Goal: Obtain resource: Download file/media

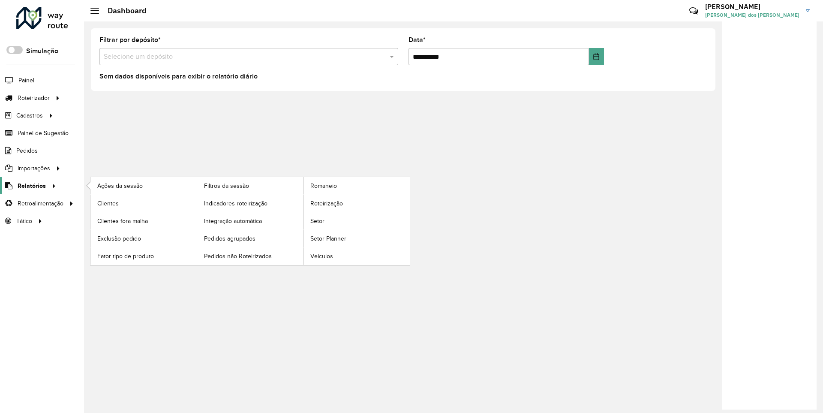
click at [30, 185] on span "Relatórios" at bounding box center [32, 185] width 28 height 9
click at [108, 203] on span "Clientes" at bounding box center [108, 203] width 23 height 9
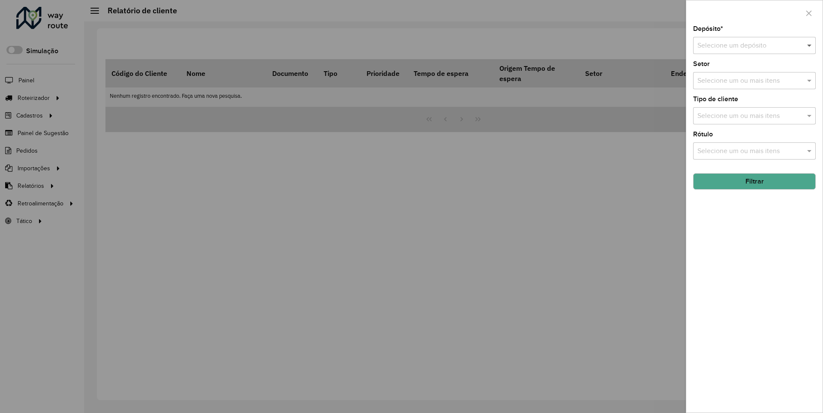
click at [809, 45] on span at bounding box center [810, 45] width 11 height 10
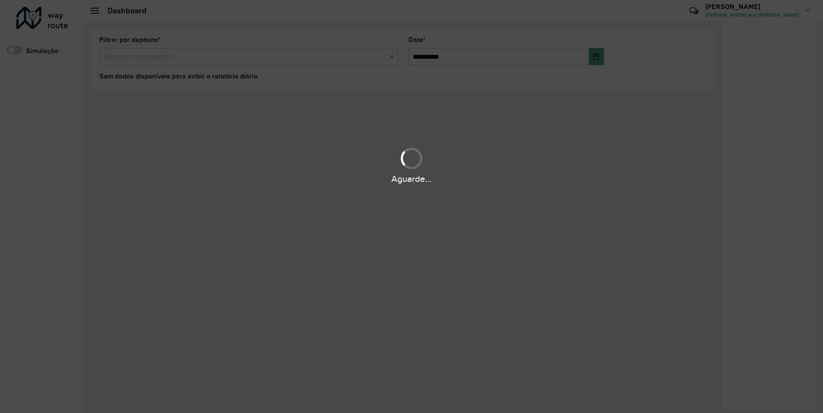
click at [30, 185] on div "Aguarde..." at bounding box center [411, 178] width 823 height 13
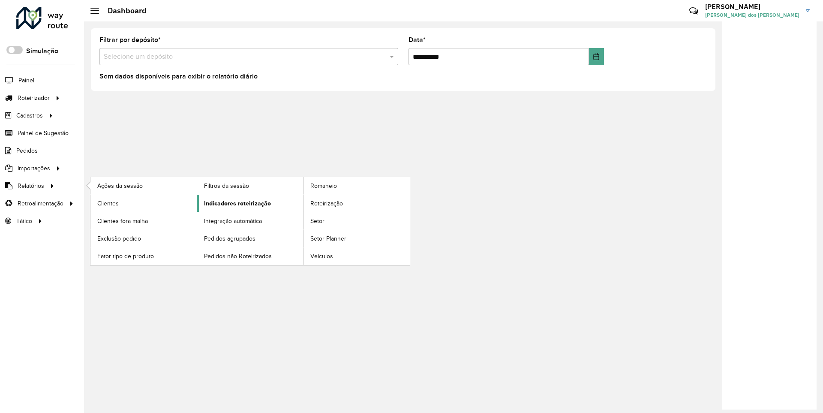
click at [235, 203] on span "Indicadores roteirização" at bounding box center [237, 203] width 67 height 9
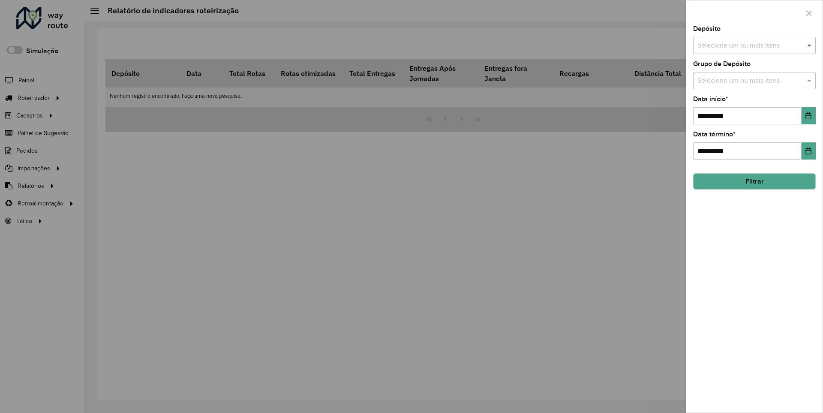
click at [809, 45] on span at bounding box center [810, 45] width 11 height 10
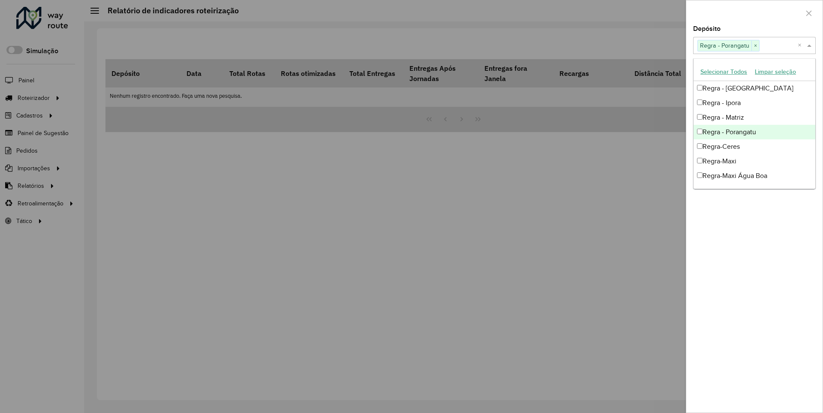
click at [754, 12] on div at bounding box center [754, 12] width 136 height 25
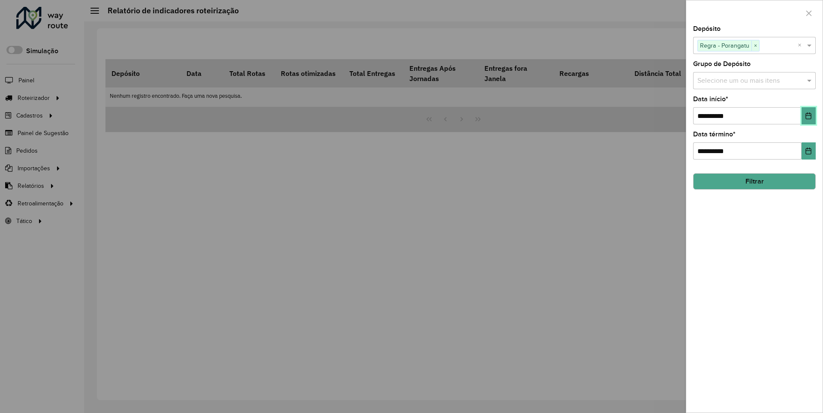
click at [808, 115] on icon "Choose Date" at bounding box center [809, 115] width 6 height 7
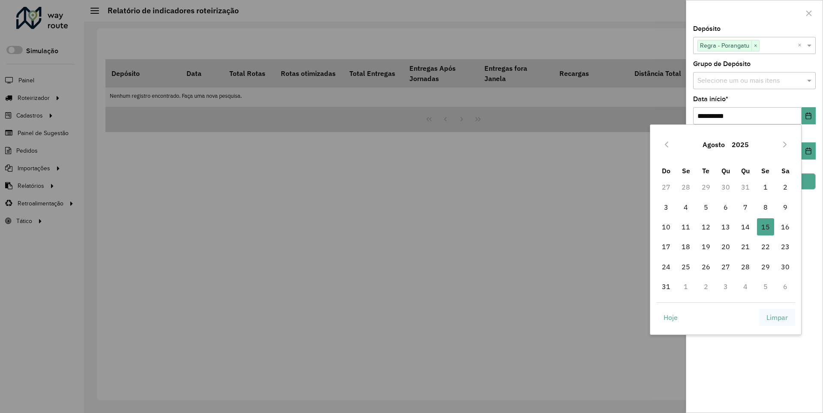
click at [777, 317] on span "Limpar" at bounding box center [776, 317] width 21 height 10
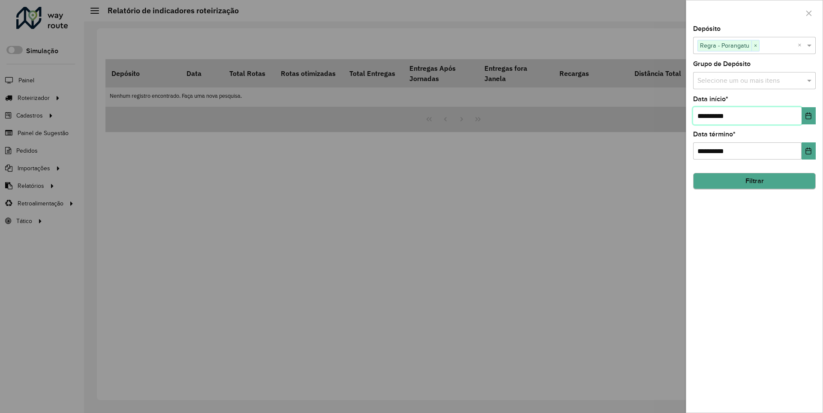
type input "**********"
click at [754, 181] on button "Filtrar" at bounding box center [754, 181] width 123 height 16
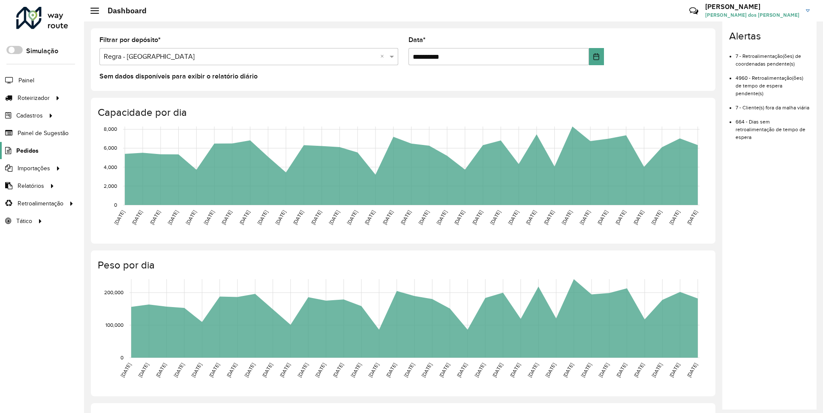
click at [27, 150] on span "Pedidos" at bounding box center [27, 150] width 22 height 9
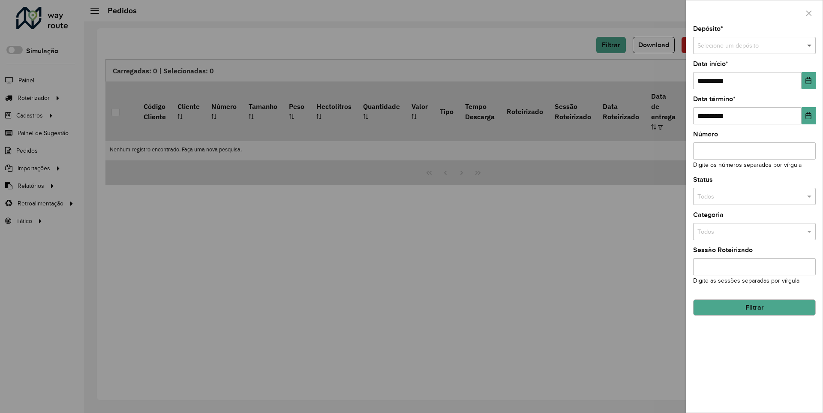
click at [809, 45] on span at bounding box center [810, 45] width 11 height 9
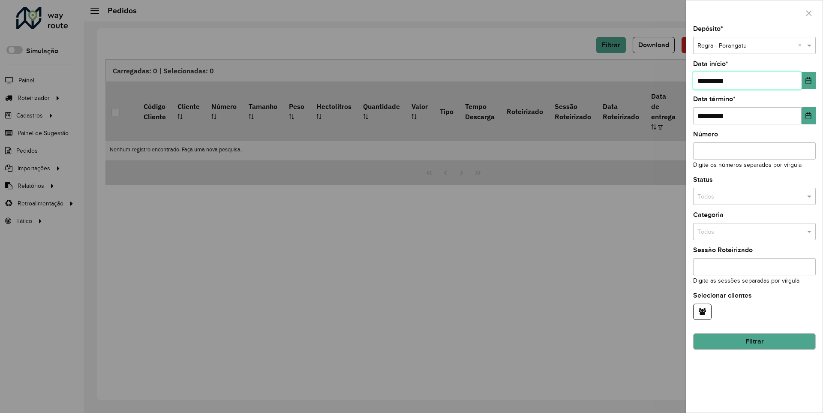
type input "**********"
click at [754, 341] on button "Filtrar" at bounding box center [754, 341] width 123 height 16
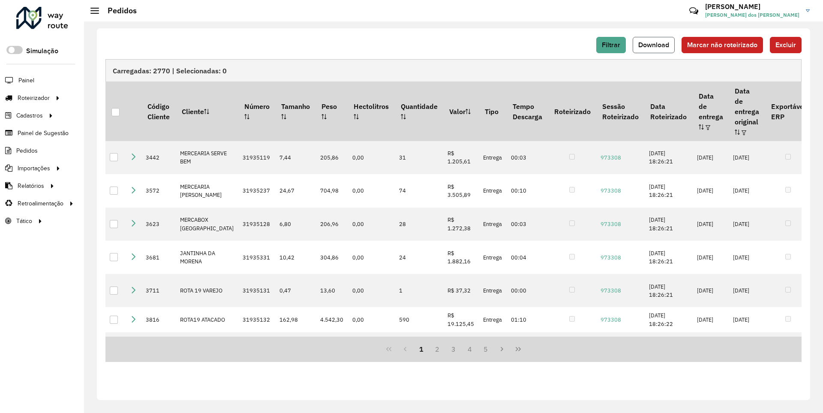
click at [654, 45] on span "Download" at bounding box center [653, 44] width 31 height 7
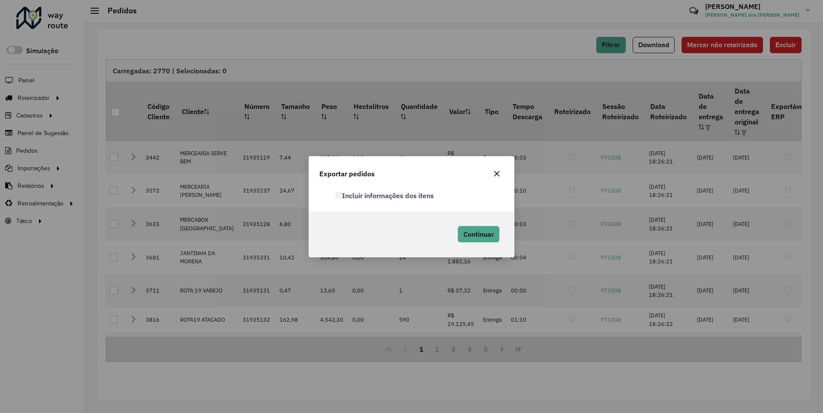
click at [385, 195] on label "Incluir informações dos itens" at bounding box center [384, 195] width 99 height 10
click at [477, 234] on span "Continuar" at bounding box center [478, 234] width 30 height 9
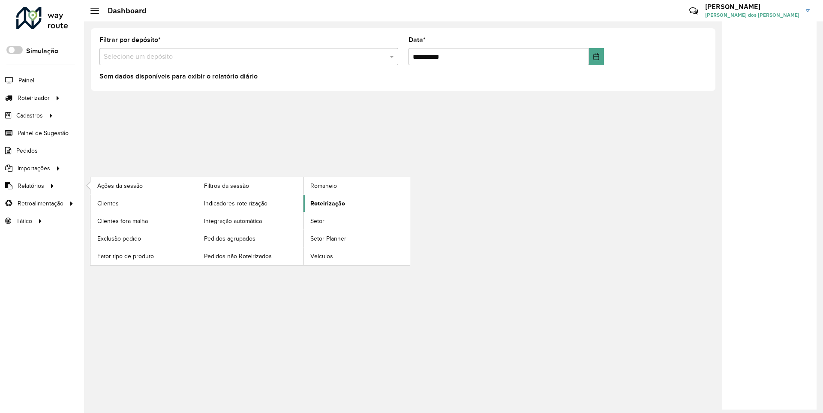
click at [326, 203] on span "Roteirização" at bounding box center [327, 203] width 35 height 9
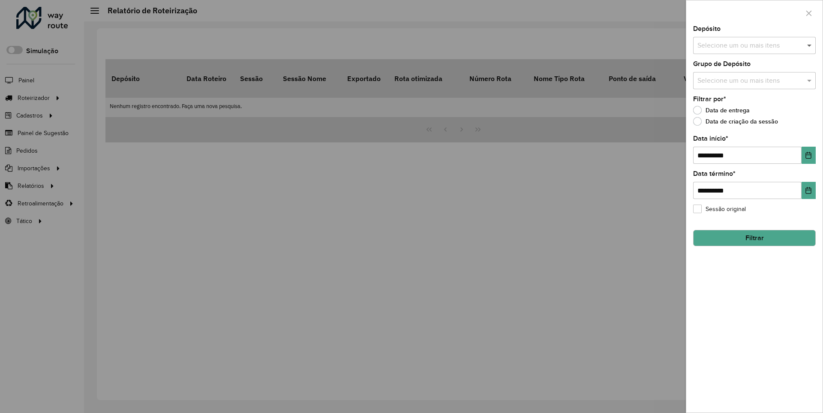
click at [809, 45] on span at bounding box center [810, 45] width 11 height 10
click at [808, 155] on icon "Choose Date" at bounding box center [809, 155] width 6 height 7
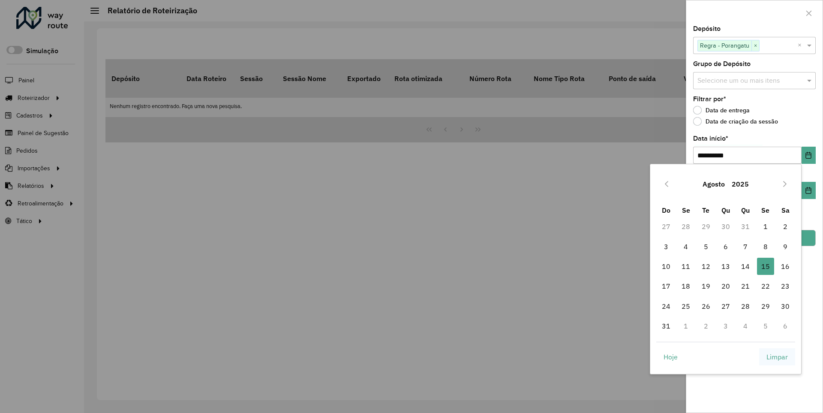
click at [777, 356] on span "Limpar" at bounding box center [776, 356] width 21 height 10
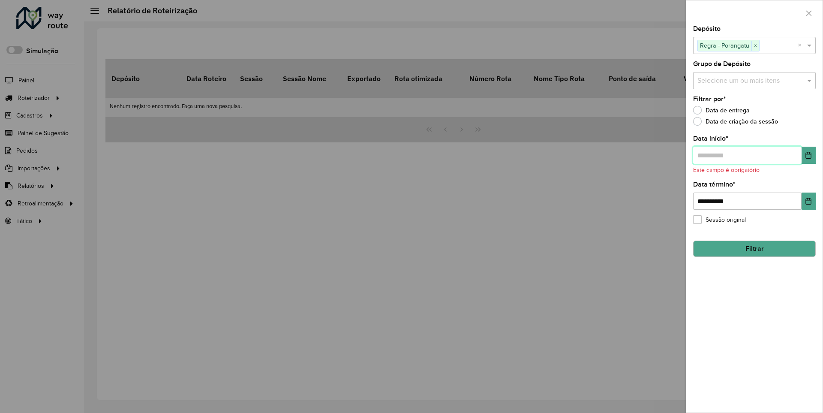
click at [746, 155] on input "text" at bounding box center [747, 155] width 108 height 17
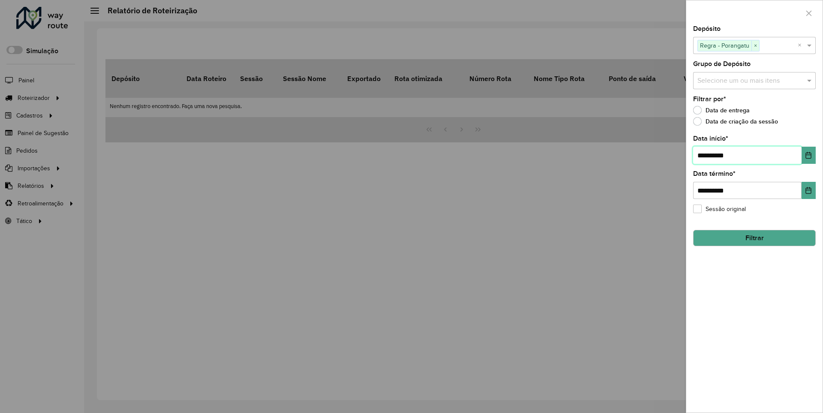
type input "**********"
click at [754, 237] on button "Filtrar" at bounding box center [754, 238] width 123 height 16
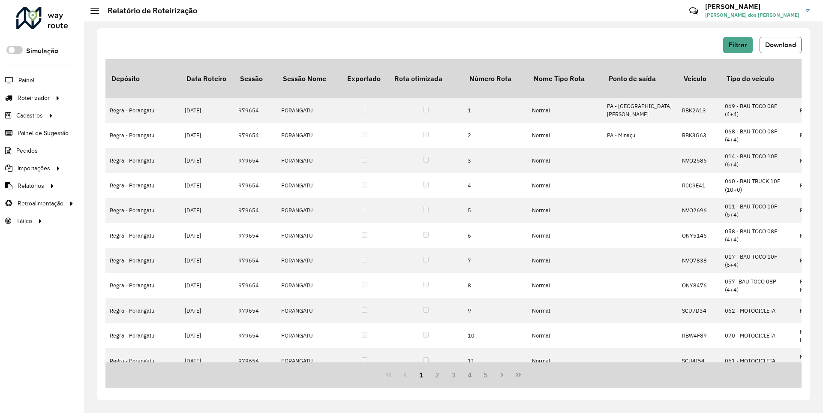
click at [779, 45] on span "Download" at bounding box center [780, 44] width 31 height 7
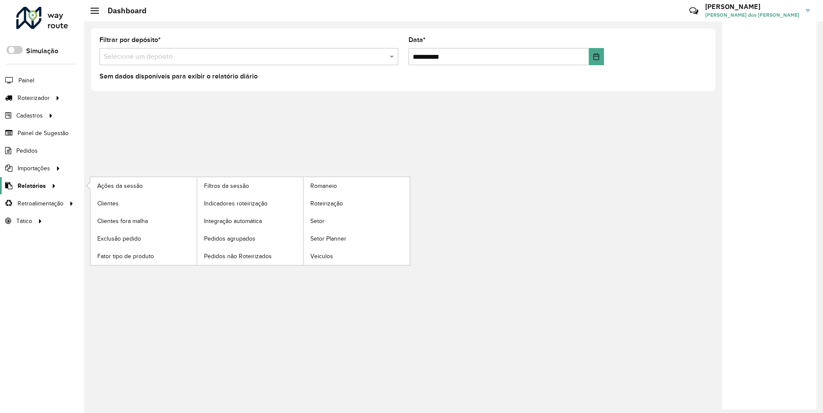
click at [30, 185] on span "Relatórios" at bounding box center [32, 185] width 28 height 9
click at [108, 203] on span "Clientes" at bounding box center [108, 203] width 23 height 9
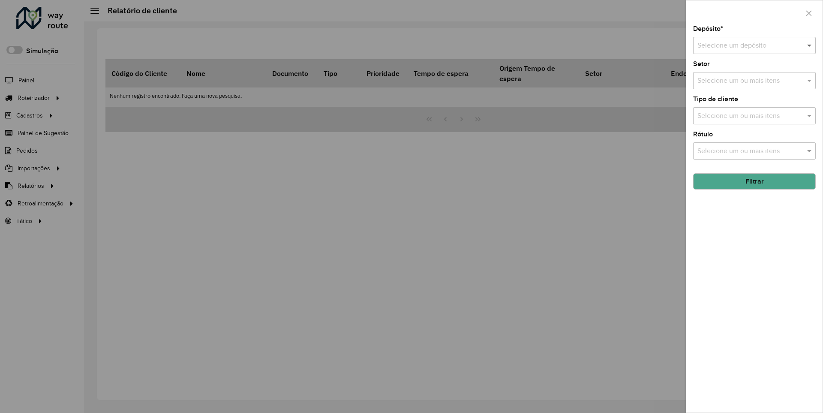
click at [809, 45] on span at bounding box center [810, 45] width 11 height 10
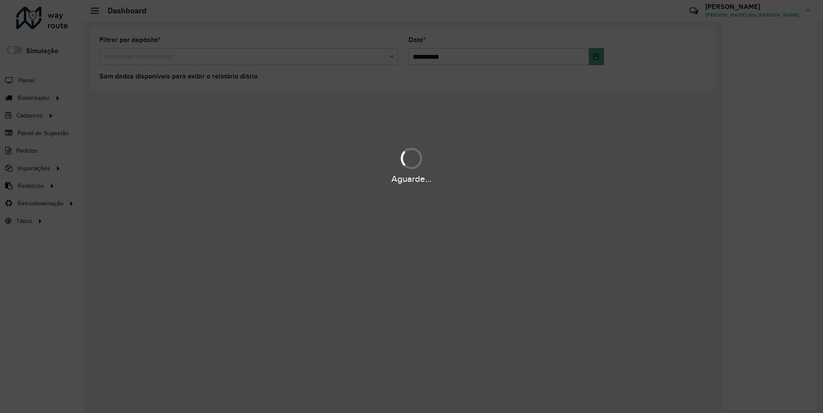
click at [30, 185] on div "Aguarde..." at bounding box center [411, 178] width 823 height 13
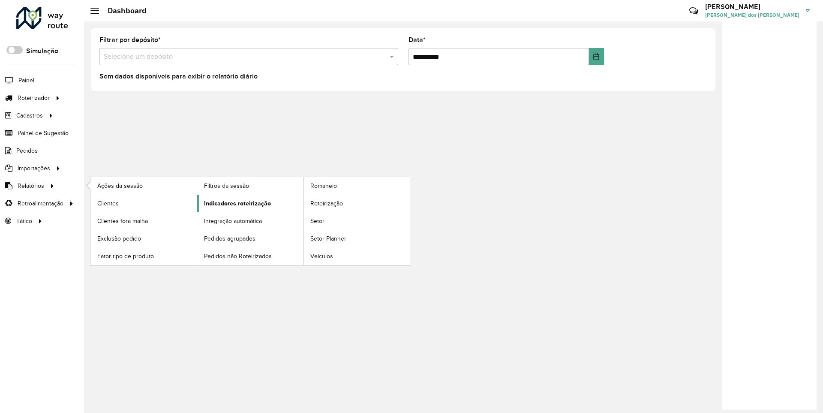
click at [235, 203] on span "Indicadores roteirização" at bounding box center [237, 203] width 67 height 9
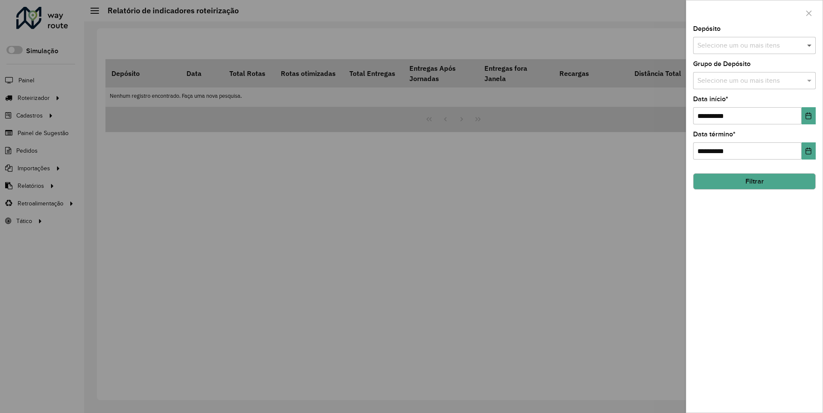
click at [809, 45] on span at bounding box center [810, 45] width 11 height 10
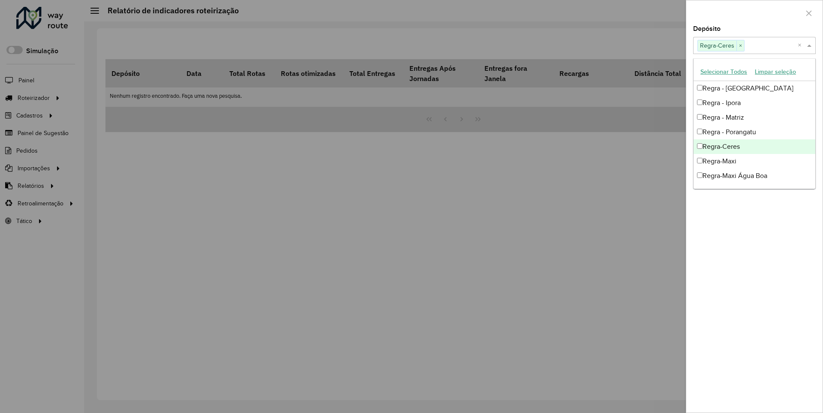
click at [754, 12] on div at bounding box center [754, 12] width 136 height 25
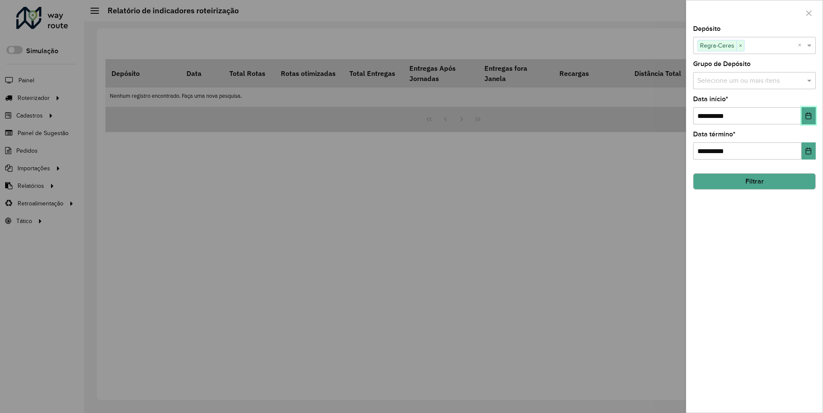
click at [808, 115] on icon "Choose Date" at bounding box center [809, 115] width 6 height 7
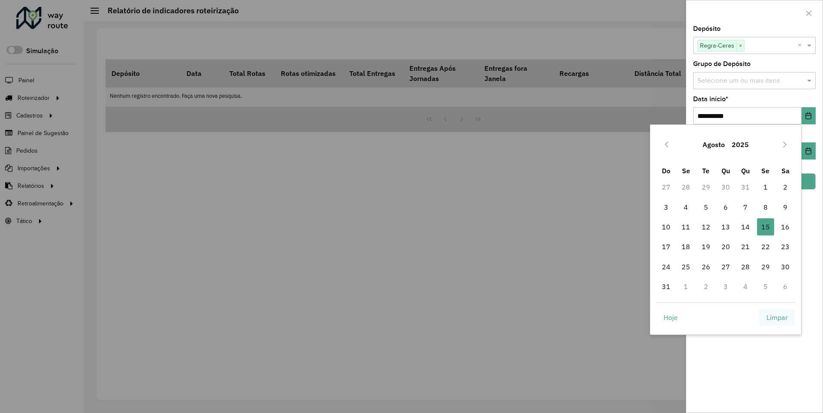
click at [777, 317] on span "Limpar" at bounding box center [776, 317] width 21 height 10
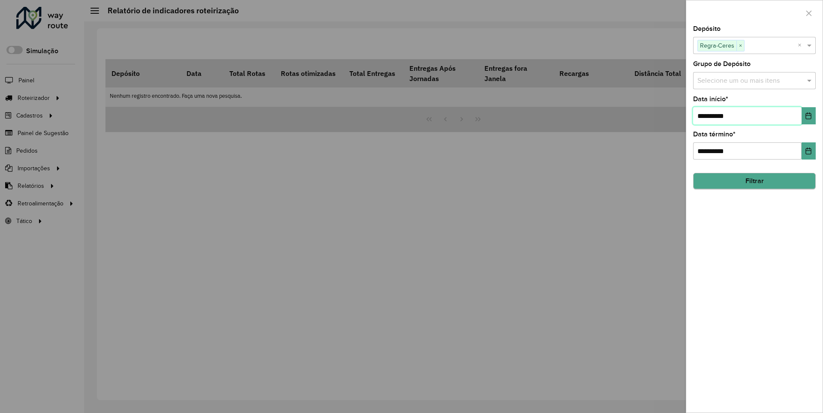
type input "**********"
click at [754, 181] on button "Filtrar" at bounding box center [754, 181] width 123 height 16
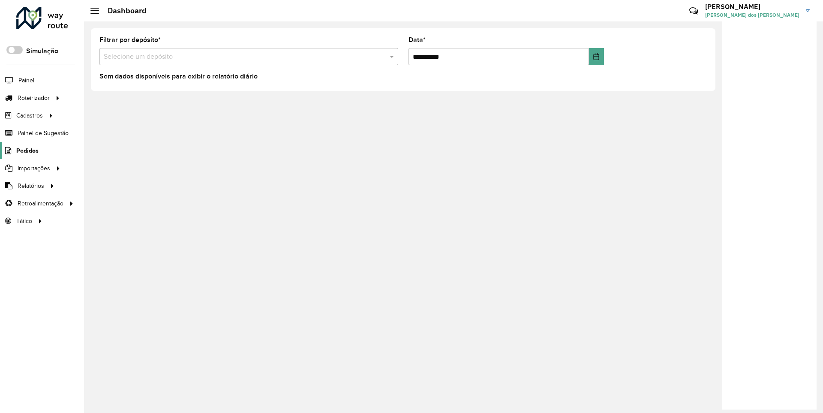
click at [27, 150] on span "Pedidos" at bounding box center [27, 150] width 22 height 9
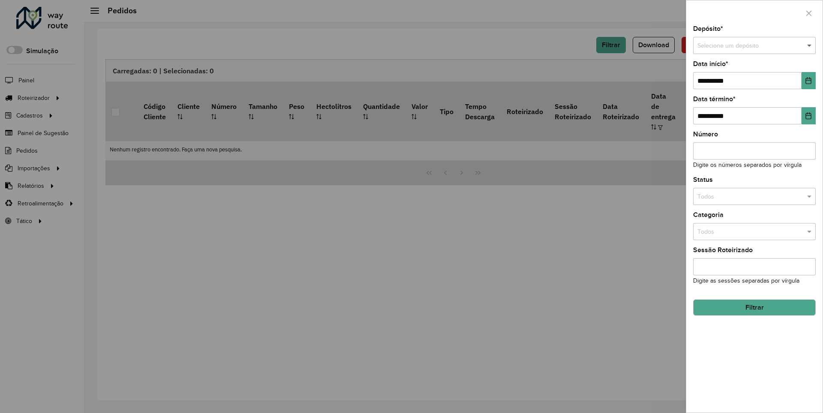
click at [809, 45] on span at bounding box center [810, 45] width 11 height 9
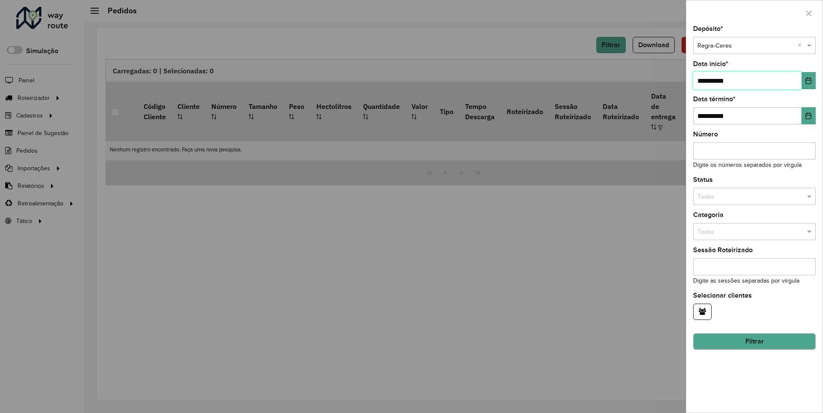
type input "**********"
click at [754, 341] on button "Filtrar" at bounding box center [754, 341] width 123 height 16
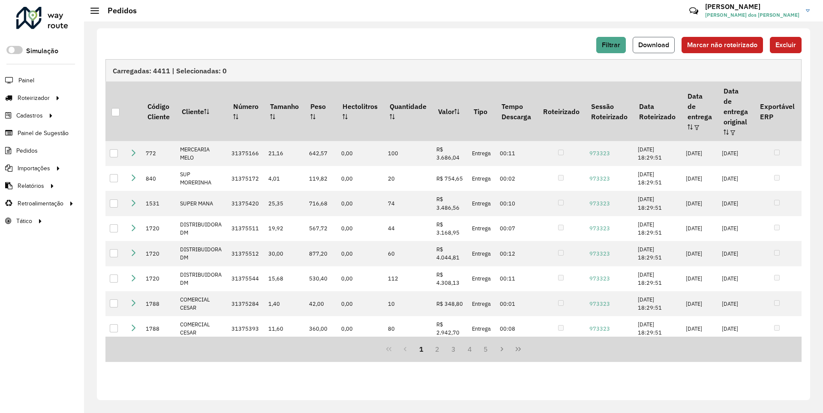
click at [654, 45] on span "Download" at bounding box center [653, 44] width 31 height 7
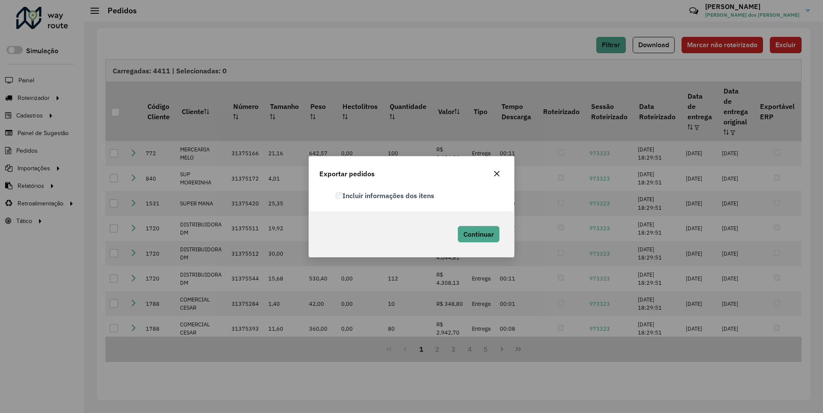
click at [385, 195] on label "Incluir informações dos itens" at bounding box center [384, 195] width 99 height 10
click at [477, 234] on span "Continuar" at bounding box center [478, 234] width 30 height 9
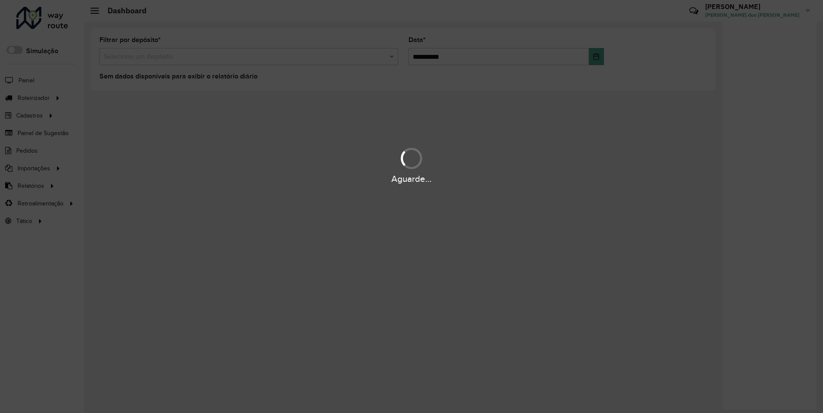
click at [30, 185] on div "Aguarde..." at bounding box center [411, 178] width 823 height 13
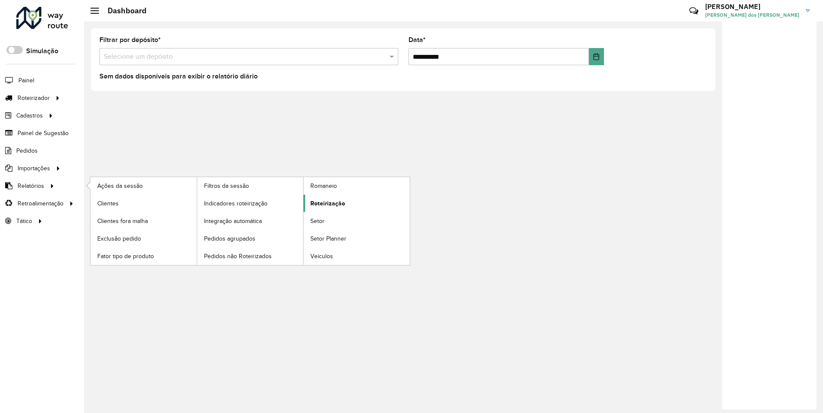
click at [326, 203] on span "Roteirização" at bounding box center [327, 203] width 35 height 9
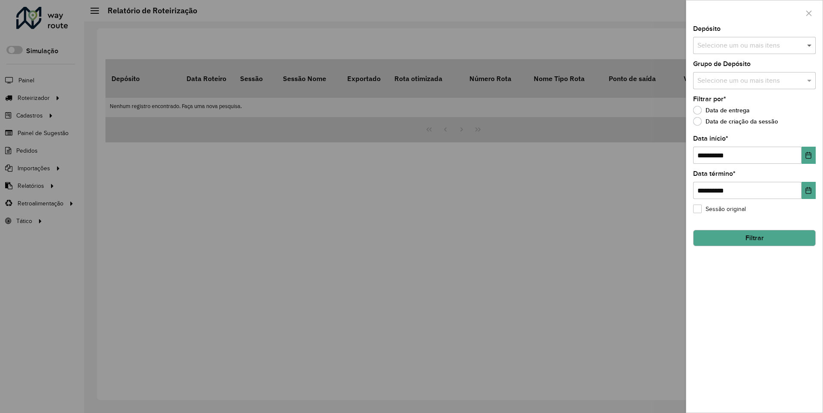
click at [809, 45] on span at bounding box center [810, 45] width 11 height 10
click at [808, 155] on icon "Choose Date" at bounding box center [809, 155] width 6 height 7
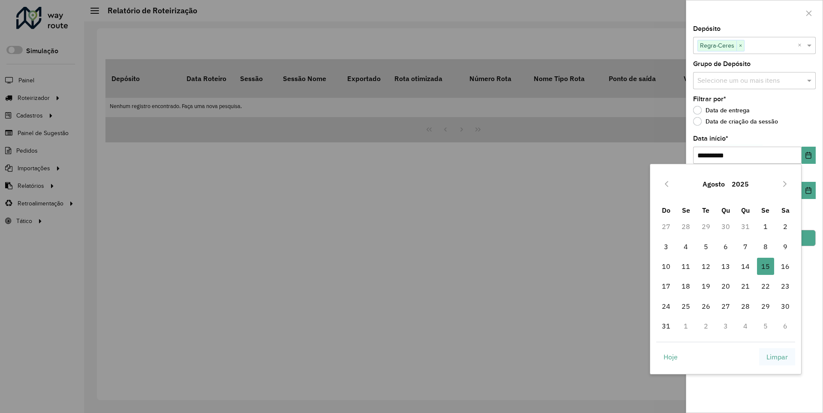
click at [777, 356] on span "Limpar" at bounding box center [776, 356] width 21 height 10
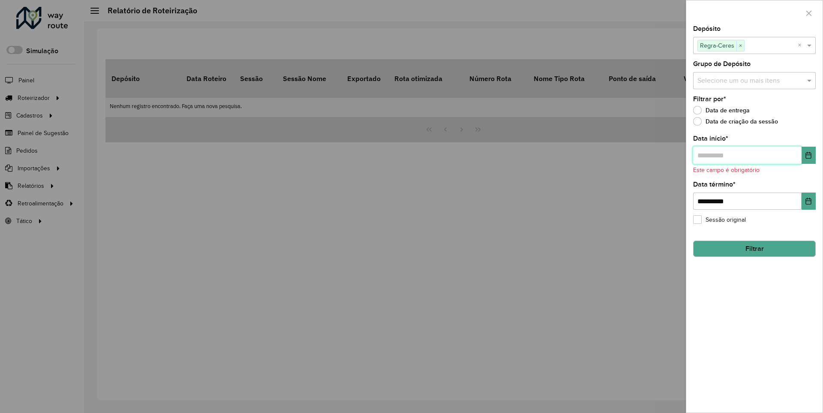
click at [746, 155] on input "text" at bounding box center [747, 155] width 108 height 17
type input "**********"
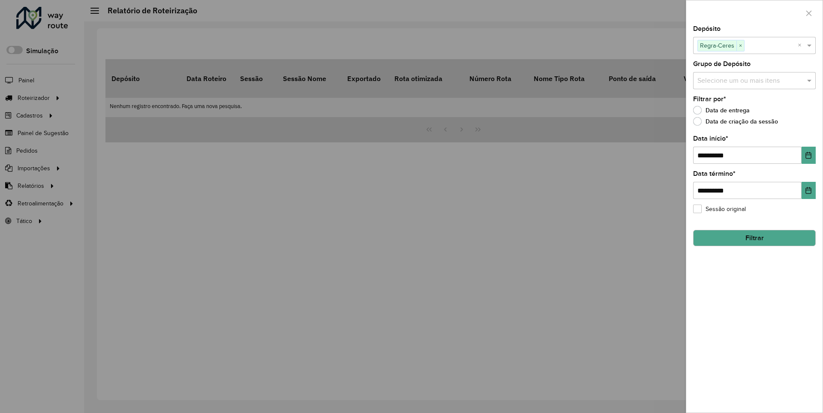
click at [754, 237] on button "Filtrar" at bounding box center [754, 238] width 123 height 16
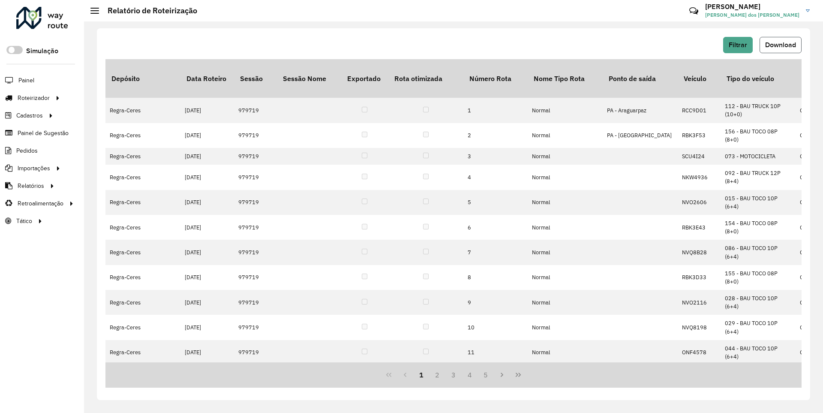
click at [779, 45] on span "Download" at bounding box center [780, 44] width 31 height 7
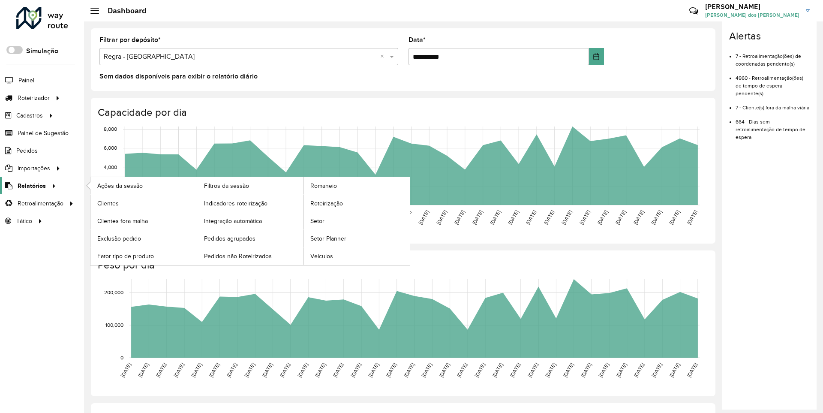
click at [30, 185] on span "Relatórios" at bounding box center [32, 185] width 28 height 9
click at [108, 203] on span "Clientes" at bounding box center [108, 203] width 23 height 9
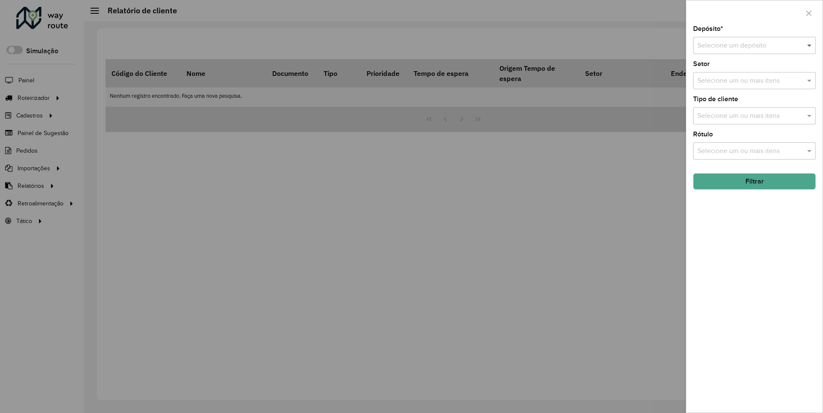
click at [809, 45] on span at bounding box center [810, 45] width 11 height 10
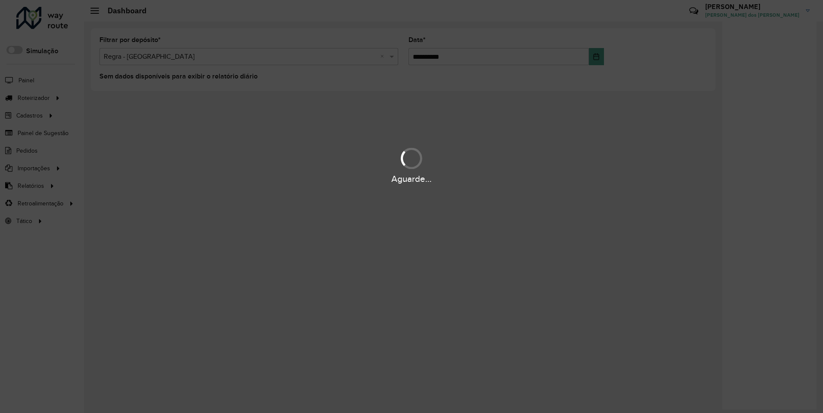
click at [30, 185] on div "Aguarde..." at bounding box center [411, 178] width 823 height 13
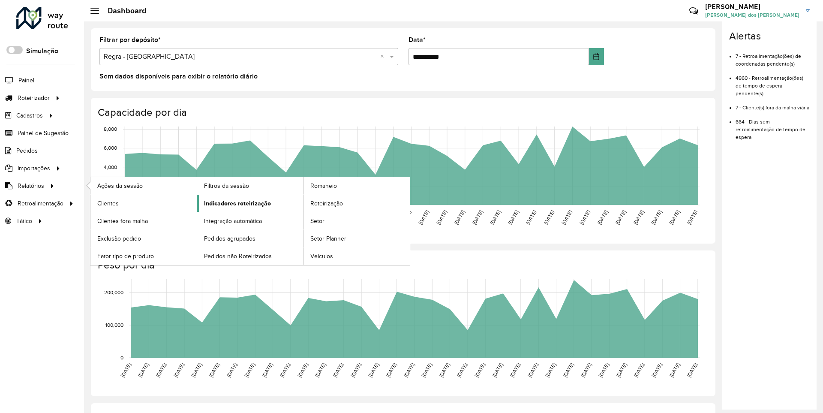
click at [235, 203] on span "Indicadores roteirização" at bounding box center [237, 203] width 67 height 9
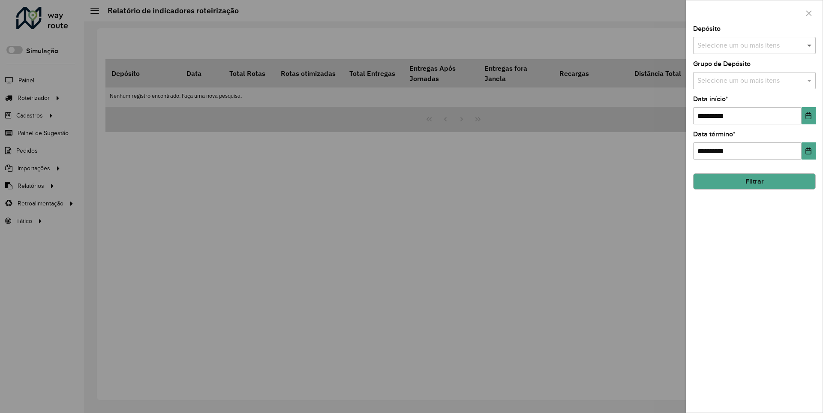
click at [809, 45] on span at bounding box center [810, 45] width 11 height 10
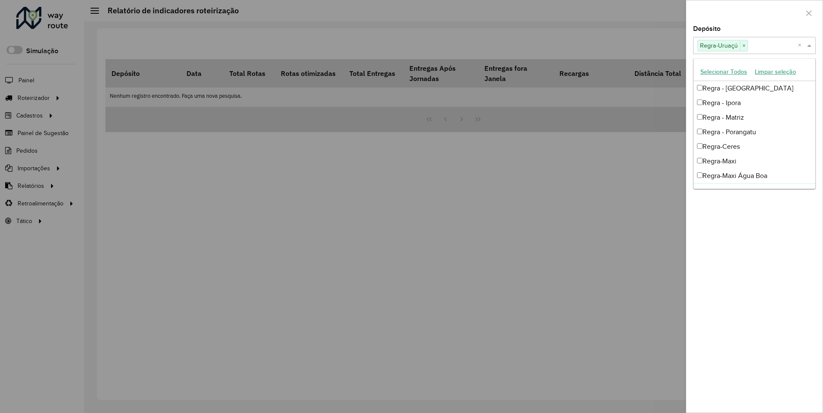
scroll to position [9, 0]
click at [754, 12] on div at bounding box center [754, 12] width 136 height 25
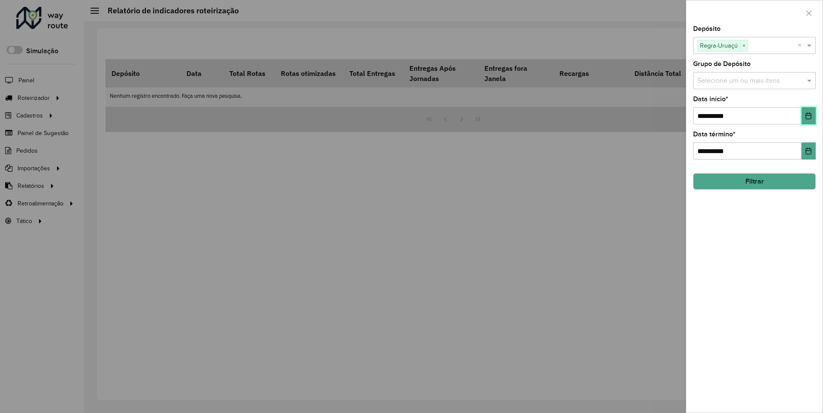
click at [808, 115] on icon "Choose Date" at bounding box center [809, 115] width 6 height 7
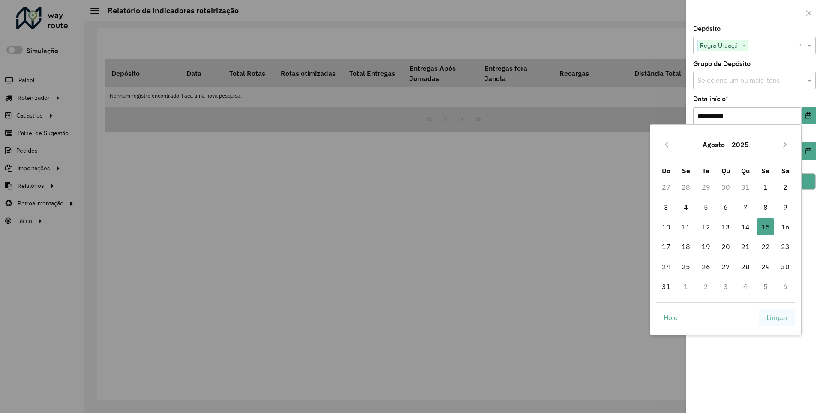
click at [777, 317] on span "Limpar" at bounding box center [776, 317] width 21 height 10
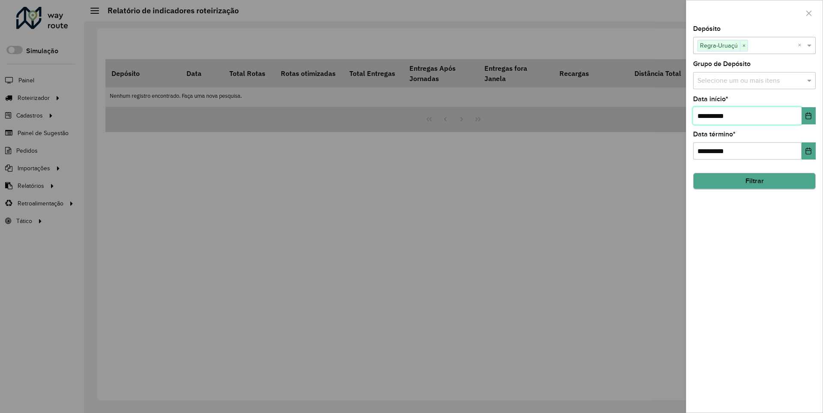
type input "**********"
click at [754, 181] on button "Filtrar" at bounding box center [754, 181] width 123 height 16
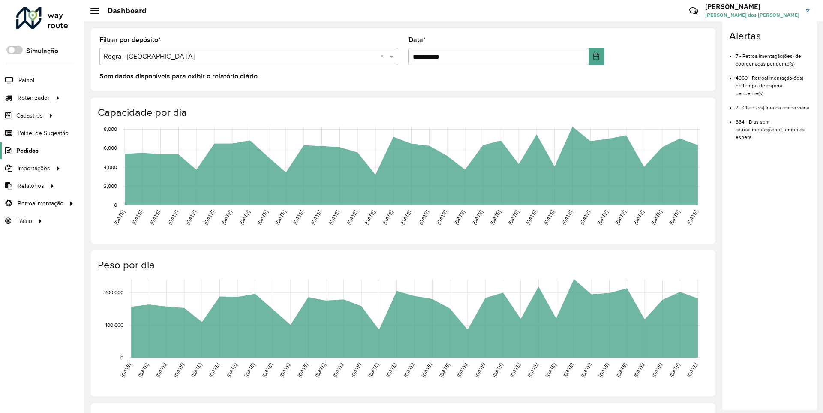
click at [27, 150] on span "Pedidos" at bounding box center [27, 150] width 22 height 9
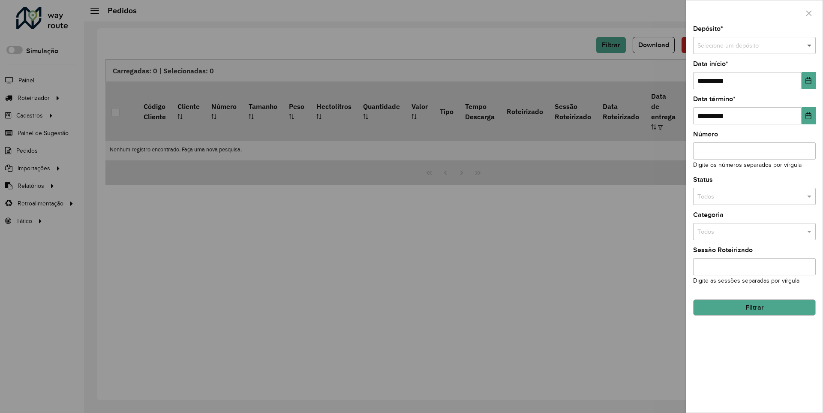
click at [809, 45] on span at bounding box center [810, 45] width 11 height 9
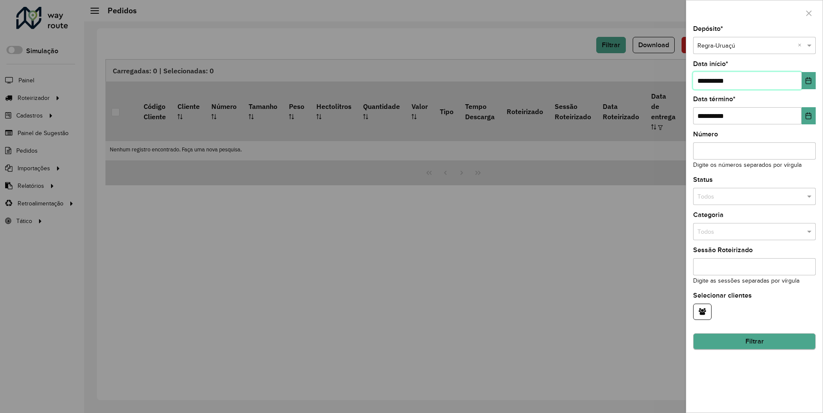
type input "**********"
click at [754, 341] on button "Filtrar" at bounding box center [754, 341] width 123 height 16
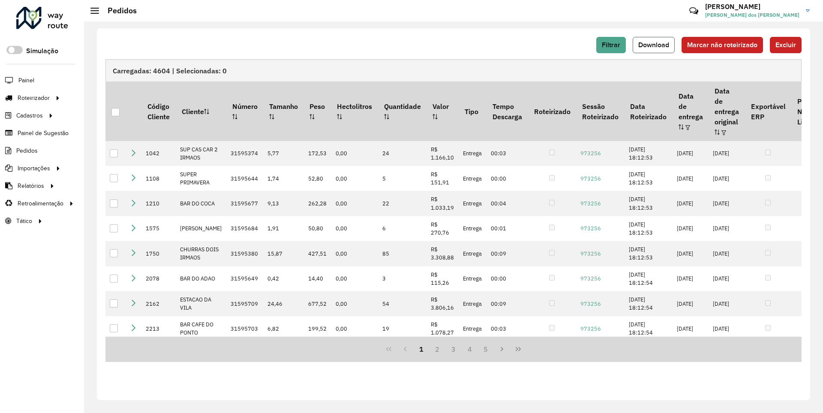
click at [654, 45] on span "Download" at bounding box center [653, 44] width 31 height 7
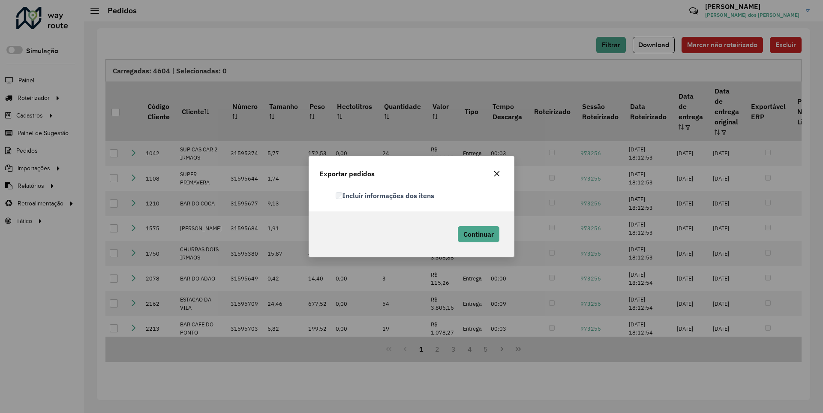
click at [385, 195] on label "Incluir informações dos itens" at bounding box center [384, 195] width 99 height 10
click at [477, 234] on span "Continuar" at bounding box center [478, 234] width 30 height 9
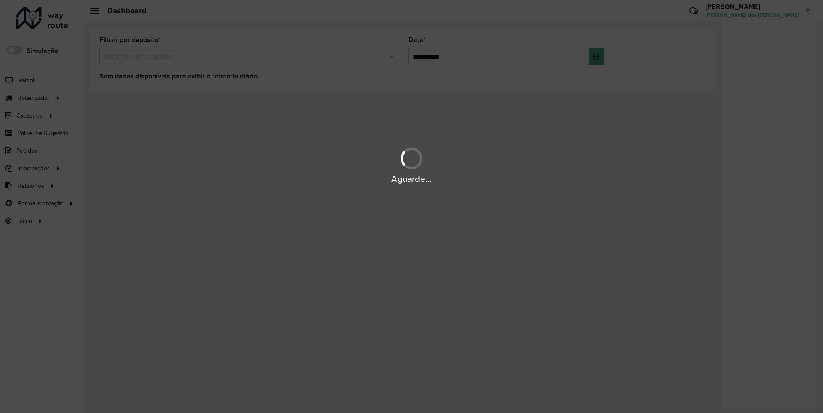
click at [30, 185] on div "Aguarde..." at bounding box center [411, 178] width 823 height 13
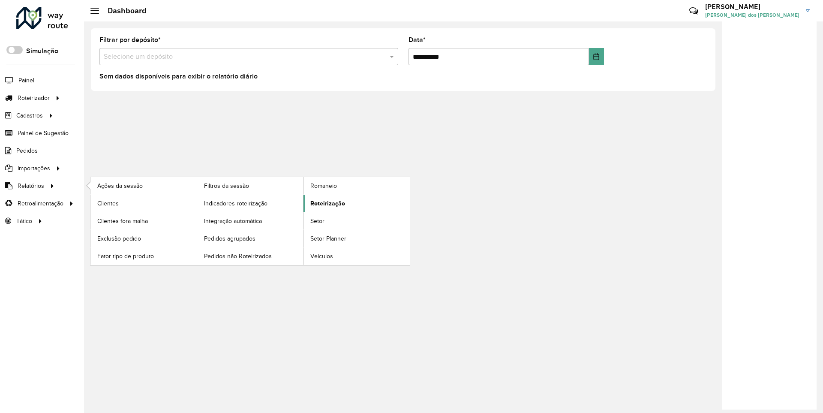
click at [326, 203] on span "Roteirização" at bounding box center [327, 203] width 35 height 9
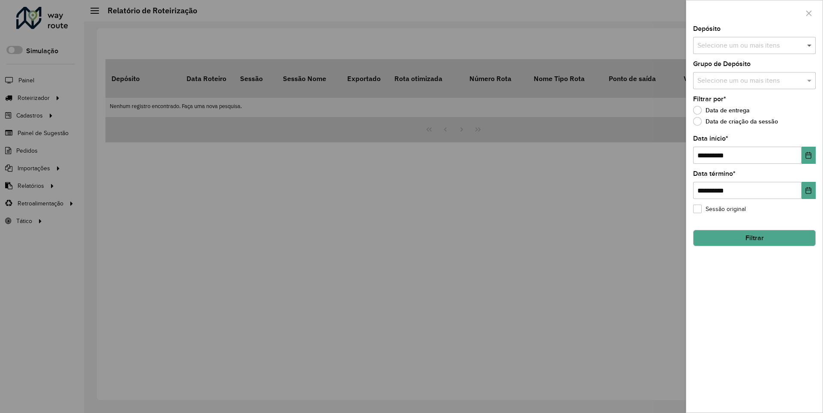
click at [809, 45] on span at bounding box center [810, 45] width 11 height 10
click at [808, 155] on icon "Choose Date" at bounding box center [809, 155] width 6 height 7
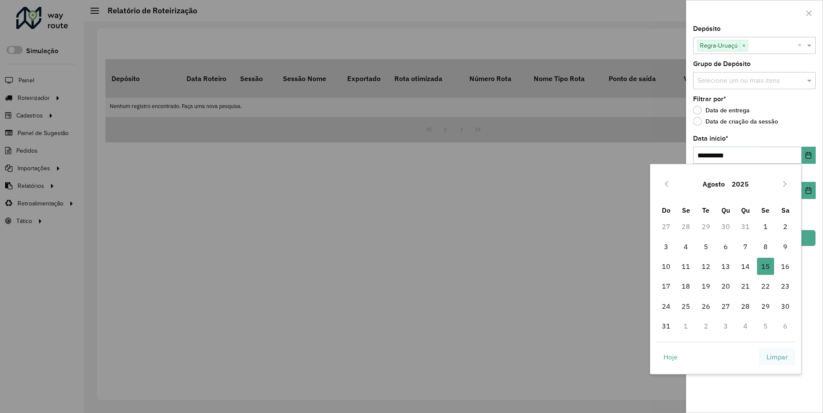
click at [777, 356] on span "Limpar" at bounding box center [776, 356] width 21 height 10
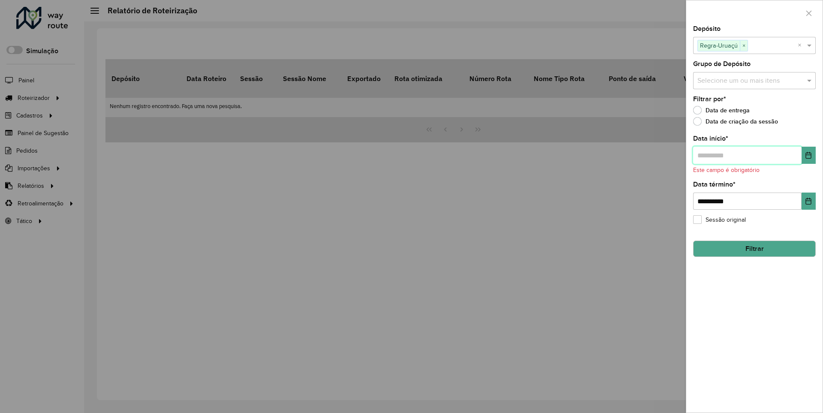
click at [746, 155] on input "text" at bounding box center [747, 155] width 108 height 17
type input "**********"
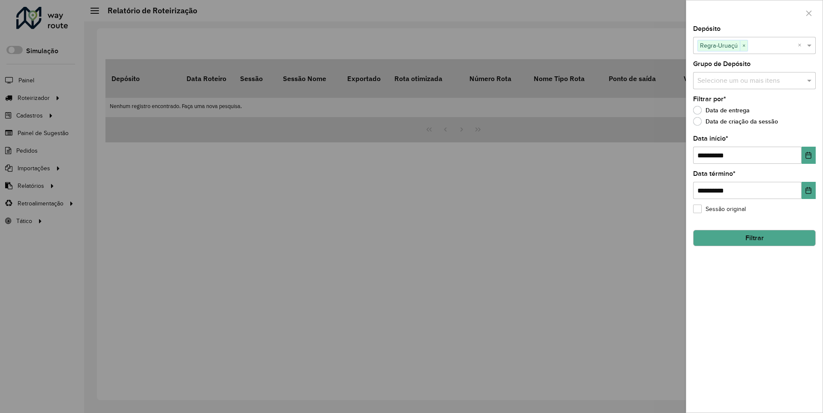
click at [754, 237] on button "Filtrar" at bounding box center [754, 238] width 123 height 16
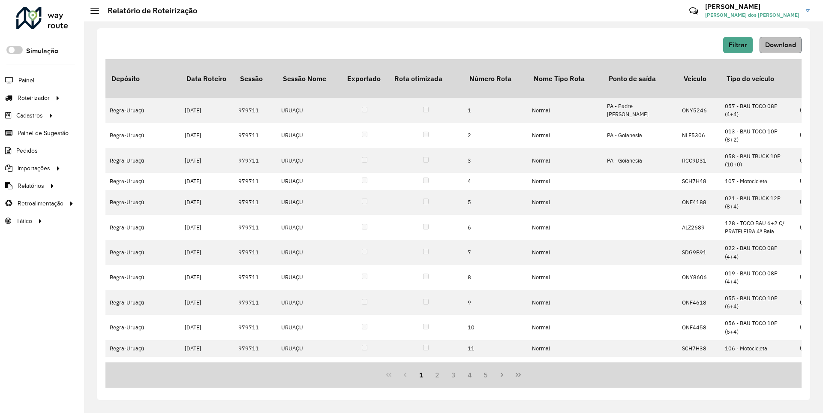
click at [779, 45] on span "Download" at bounding box center [780, 44] width 31 height 7
